Goal: Book appointment/travel/reservation

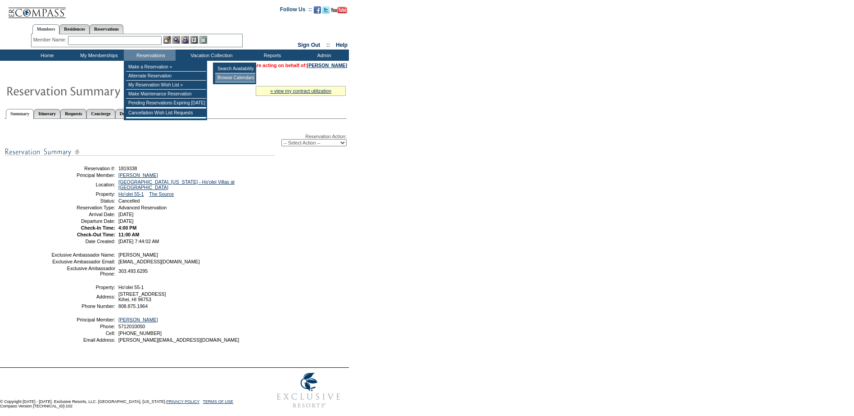
click at [227, 76] on td "Browse Calendars" at bounding box center [235, 77] width 40 height 9
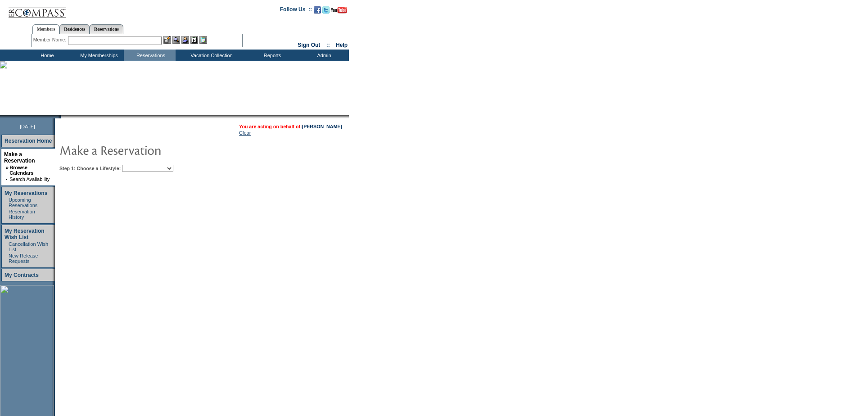
drag, startPoint x: 171, startPoint y: 169, endPoint x: 170, endPoint y: 174, distance: 4.6
click at [171, 169] on select "Beach Leisure Metropolitan Mountain OIAL for Adventure OIAL for Couples OIAL fo…" at bounding box center [147, 168] width 51 height 7
select select "Beach"
click at [137, 166] on select "Beach Leisure Metropolitan Mountain OIAL for Adventure OIAL for Couples OIAL fo…" at bounding box center [147, 168] width 51 height 7
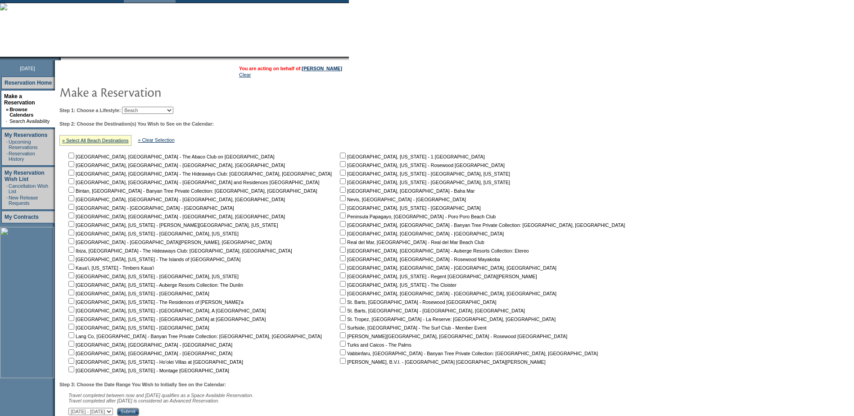
scroll to position [130, 0]
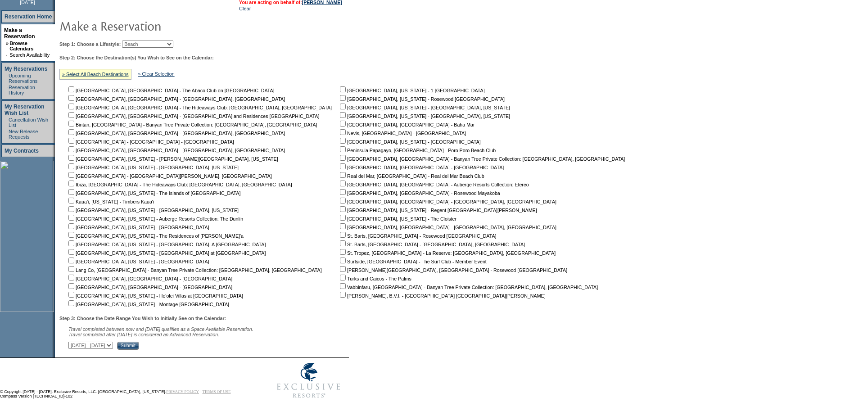
click at [74, 292] on input "checkbox" at bounding box center [71, 295] width 6 height 6
checkbox input "true"
click at [113, 342] on select "October 3, 2025 - November 17, 2025 November 18, 2025 - January 1, 2026 January…" at bounding box center [90, 345] width 45 height 7
select select "5/17/2026|6/30/2026"
click at [73, 342] on select "October 3, 2025 - November 17, 2025 November 18, 2025 - January 1, 2026 January…" at bounding box center [90, 345] width 45 height 7
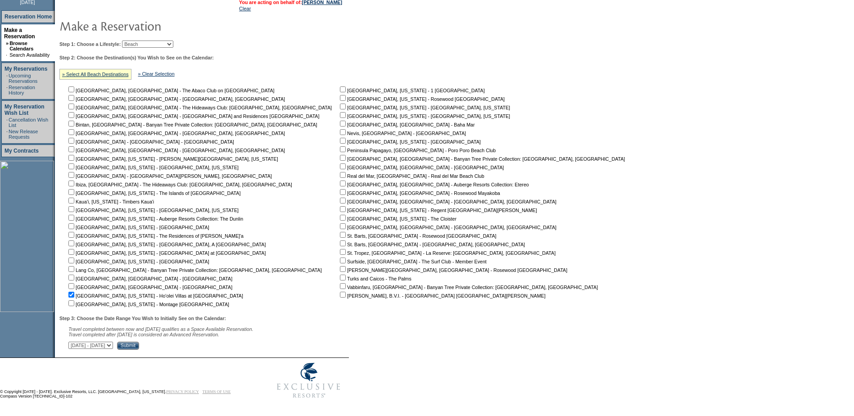
click at [139, 342] on input "Submit" at bounding box center [128, 346] width 22 height 8
